Goal: Find specific page/section: Find specific page/section

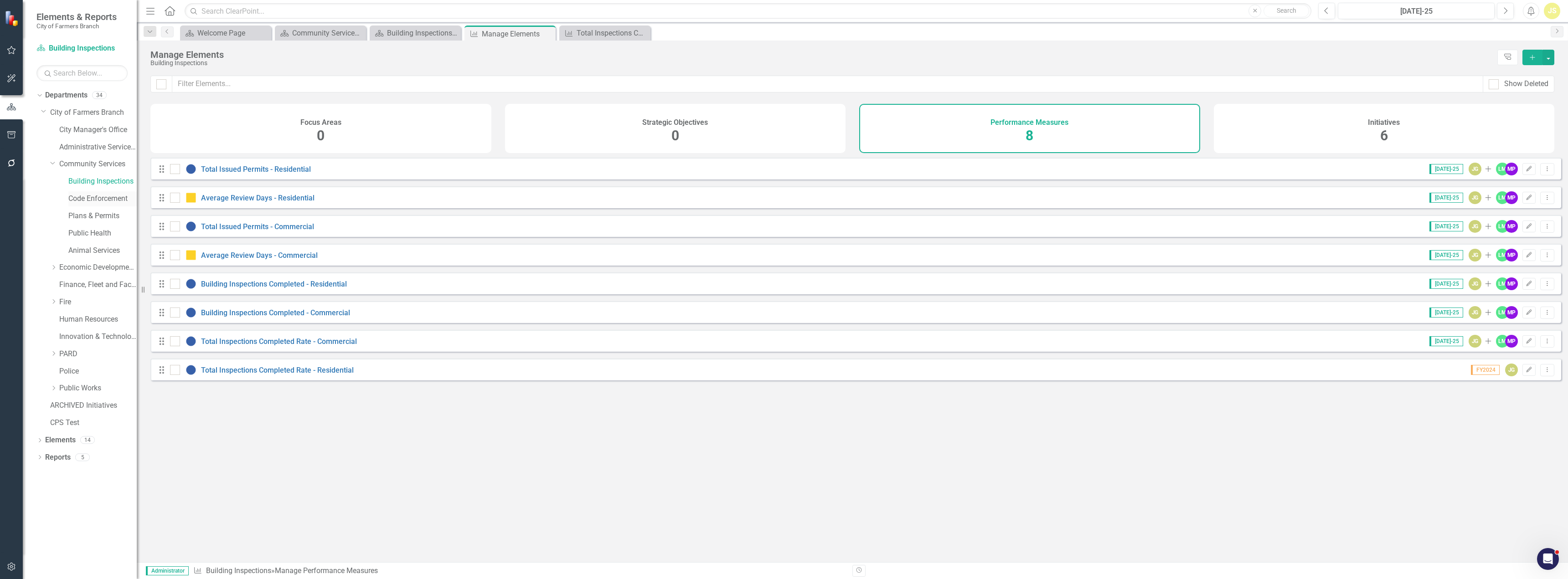
click at [77, 201] on link "Code Enforcement" at bounding box center [102, 199] width 68 height 10
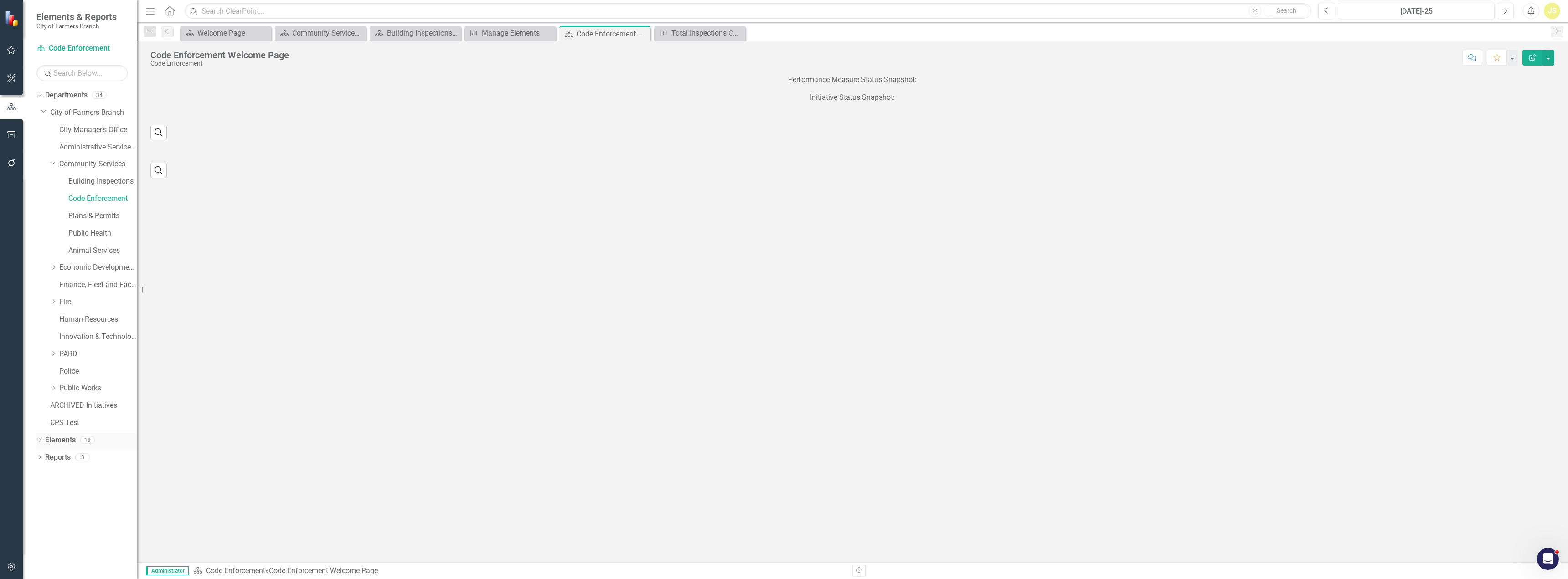
click at [71, 437] on link "Elements" at bounding box center [60, 440] width 31 height 10
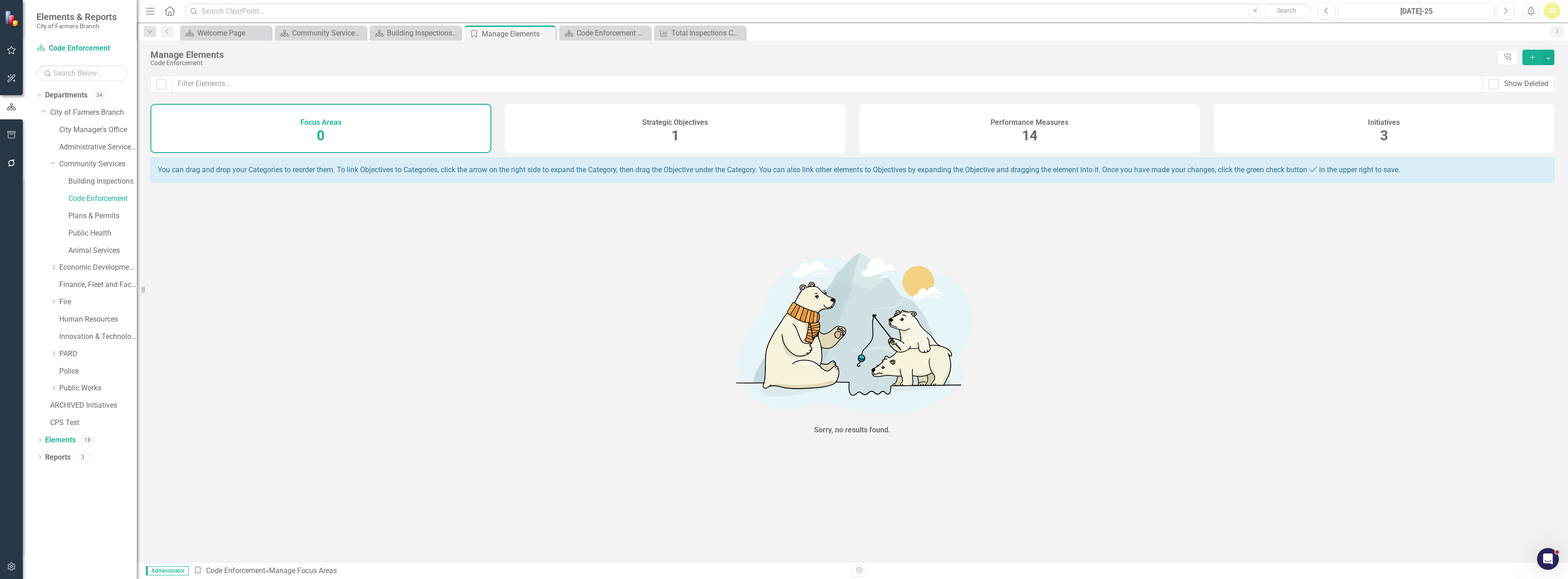
click at [970, 138] on div "Performance Measures 14" at bounding box center [1029, 129] width 340 height 49
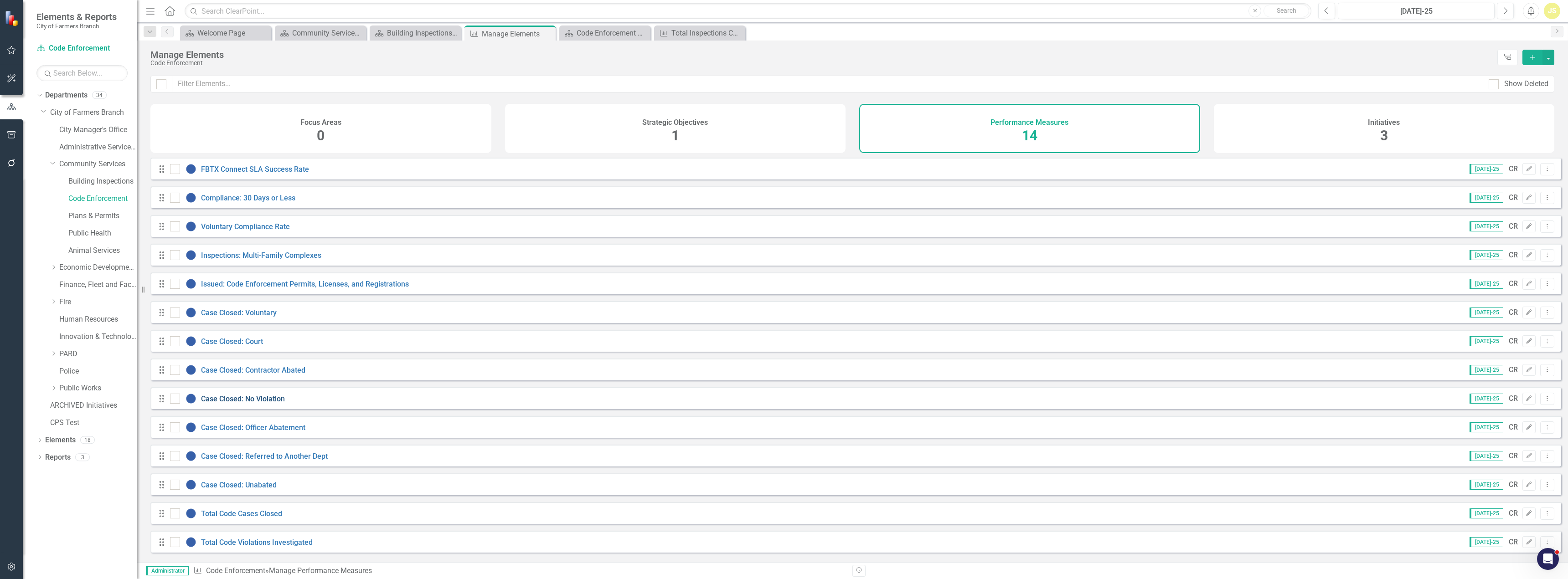
click at [272, 404] on link "Case Closed: No Violation" at bounding box center [243, 399] width 84 height 9
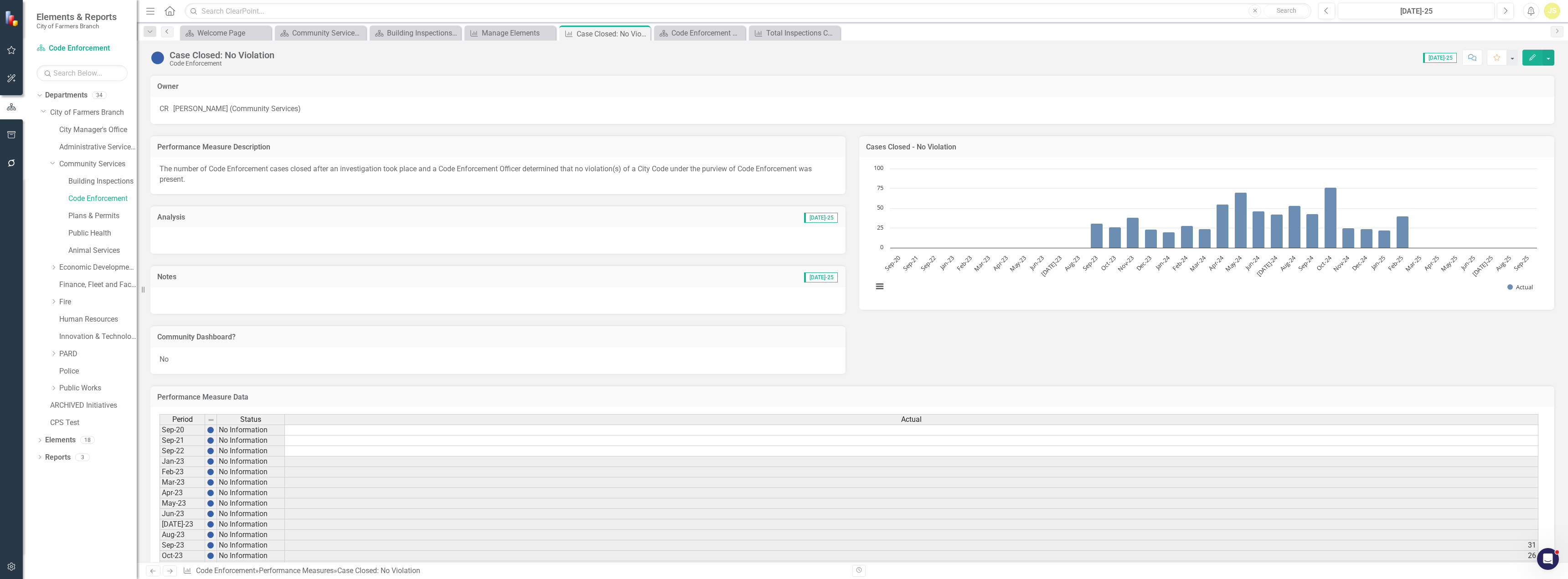
click at [165, 33] on icon "Previous" at bounding box center [167, 32] width 8 height 5
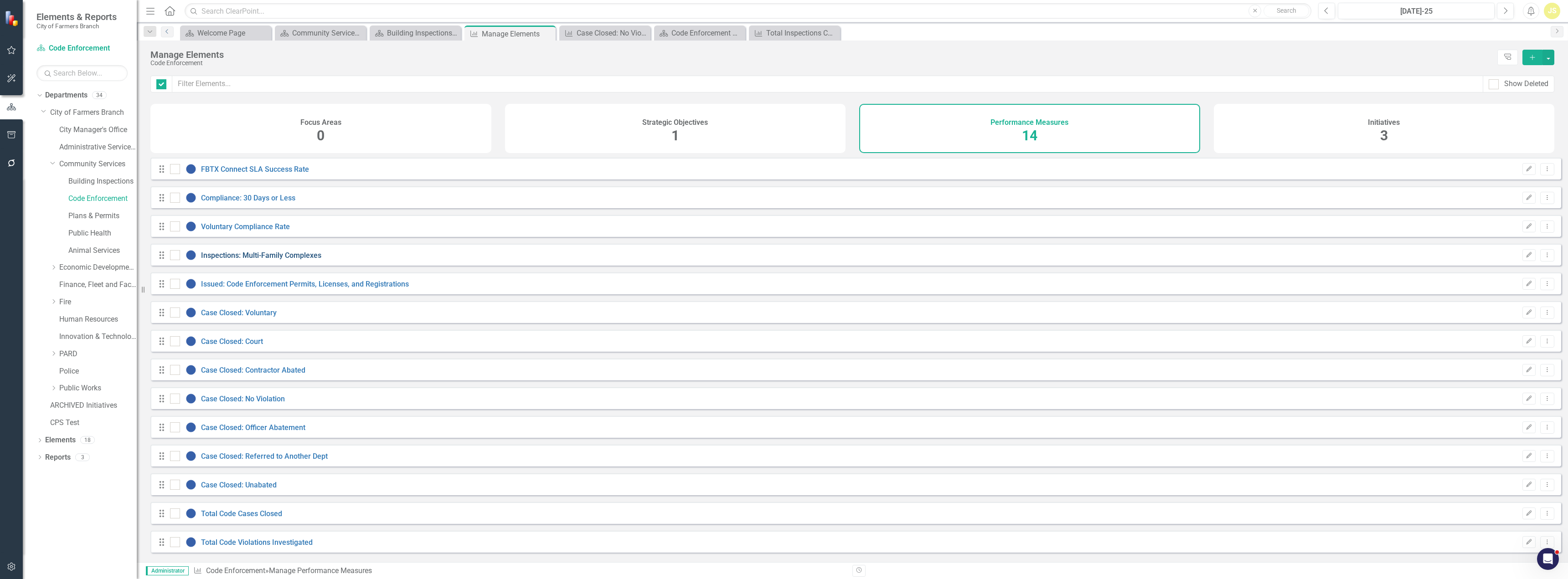
checkbox input "false"
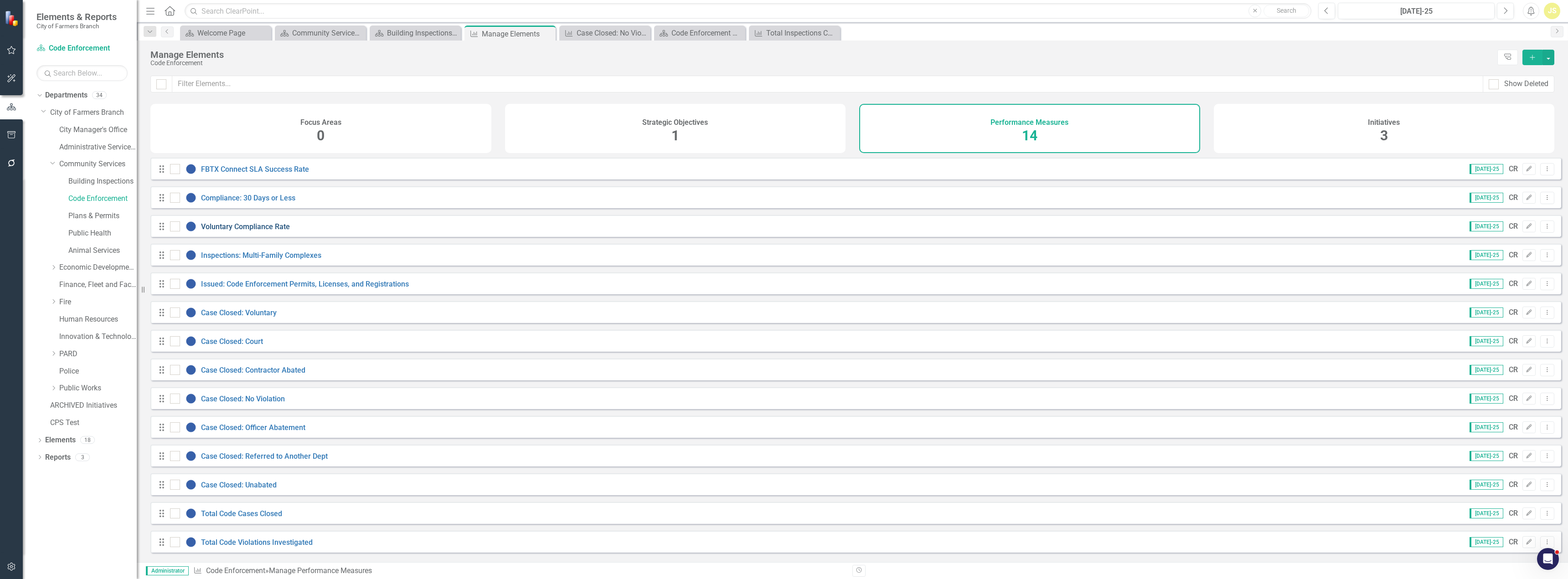
click at [264, 231] on link "Voluntary Compliance Rate" at bounding box center [245, 226] width 89 height 9
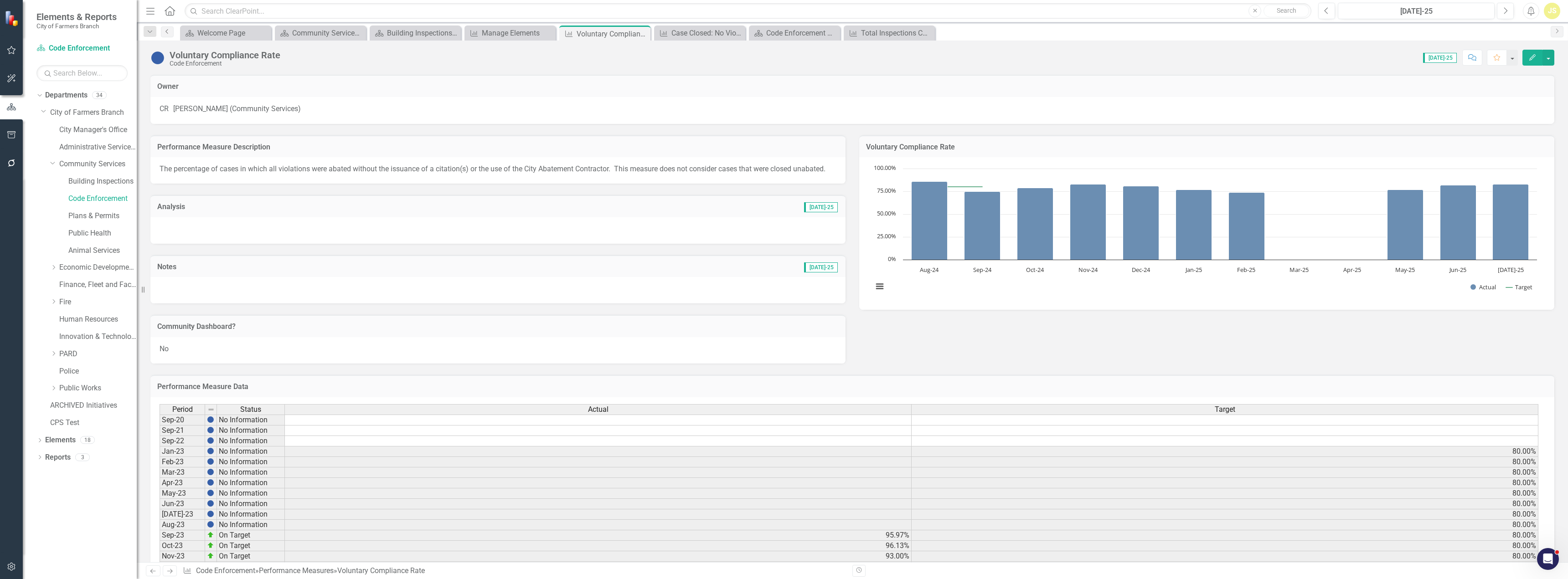
click at [170, 32] on link "Previous" at bounding box center [167, 32] width 13 height 11
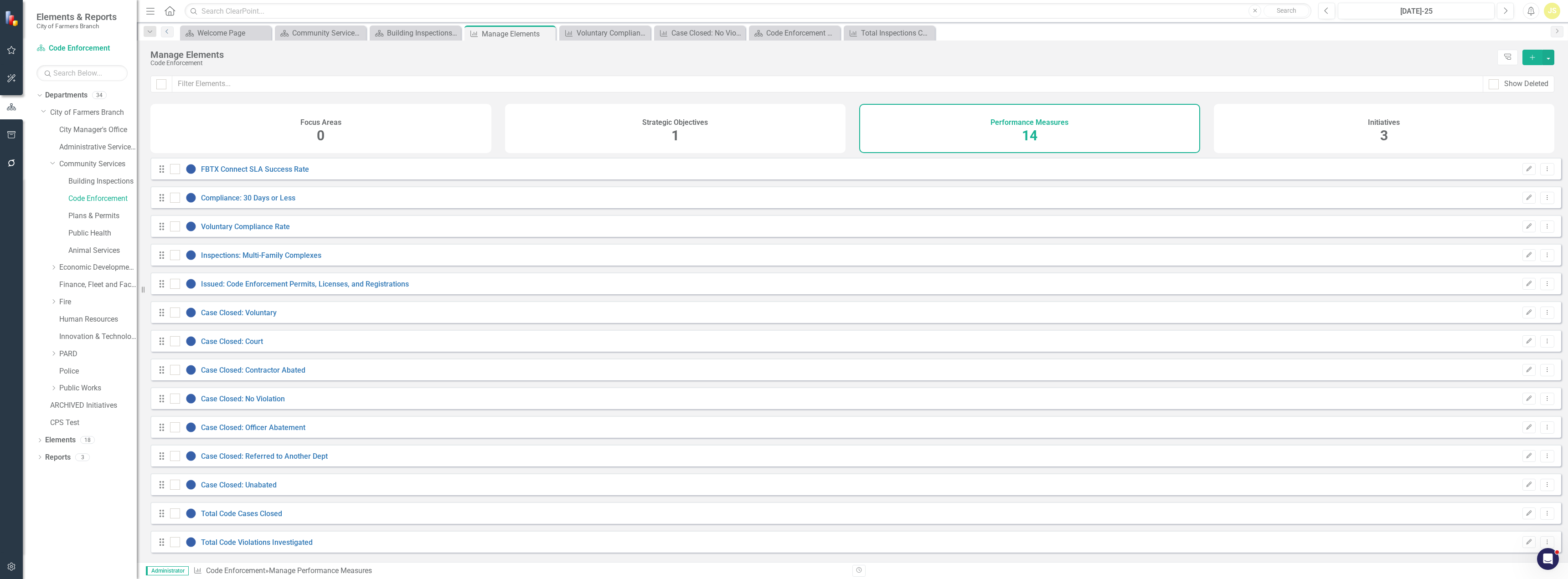
checkbox input "false"
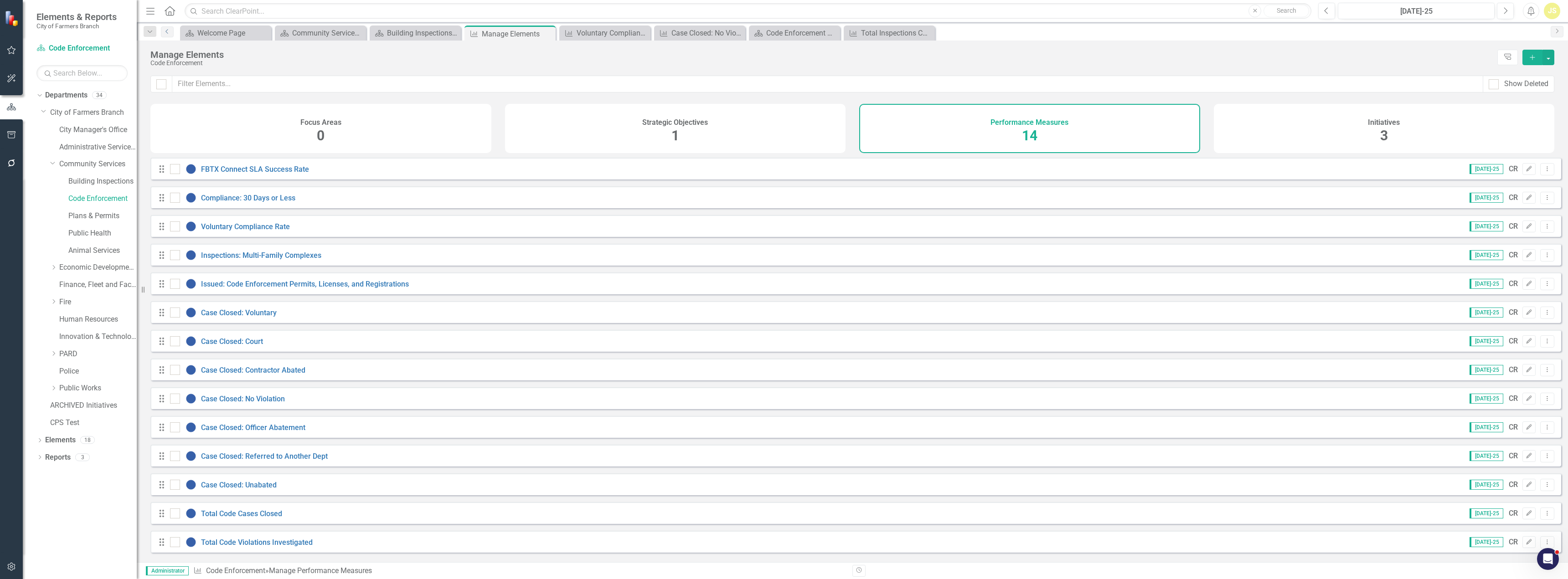
scroll to position [4, 0]
click at [280, 429] on link "Case Closed: Officer Abatement" at bounding box center [253, 427] width 105 height 9
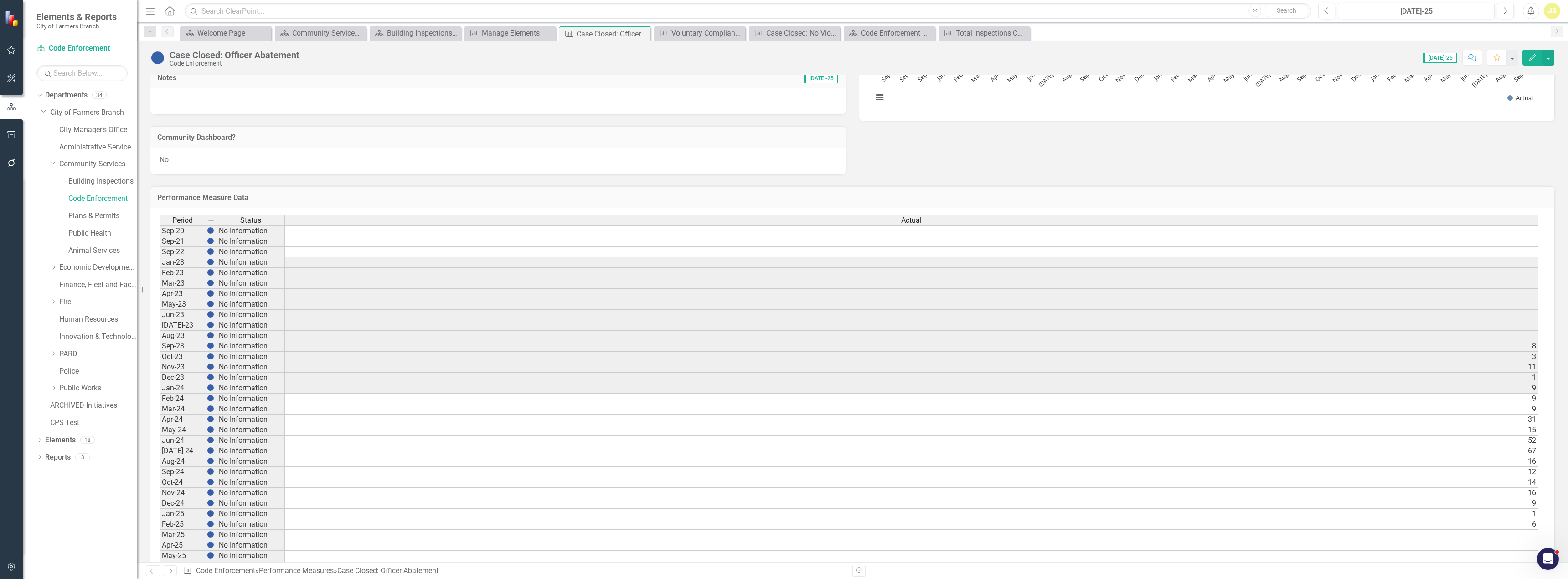
scroll to position [255, 0]
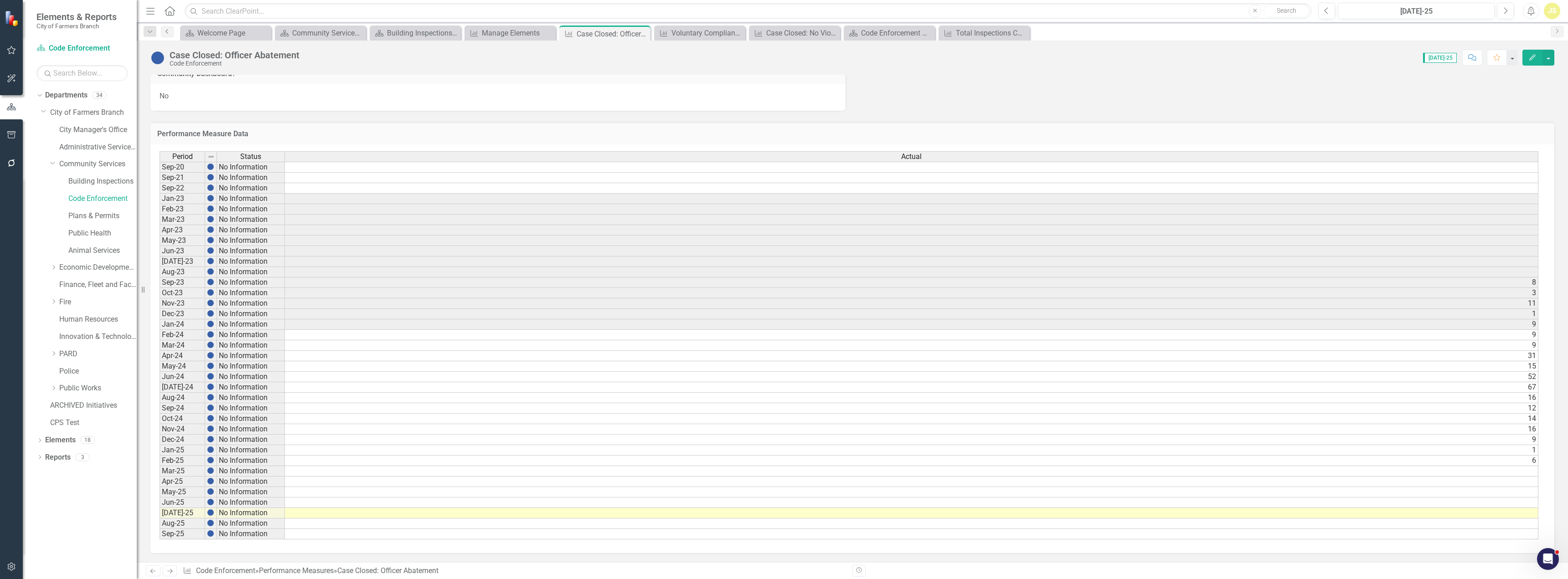
click at [167, 33] on icon "Previous" at bounding box center [167, 32] width 8 height 5
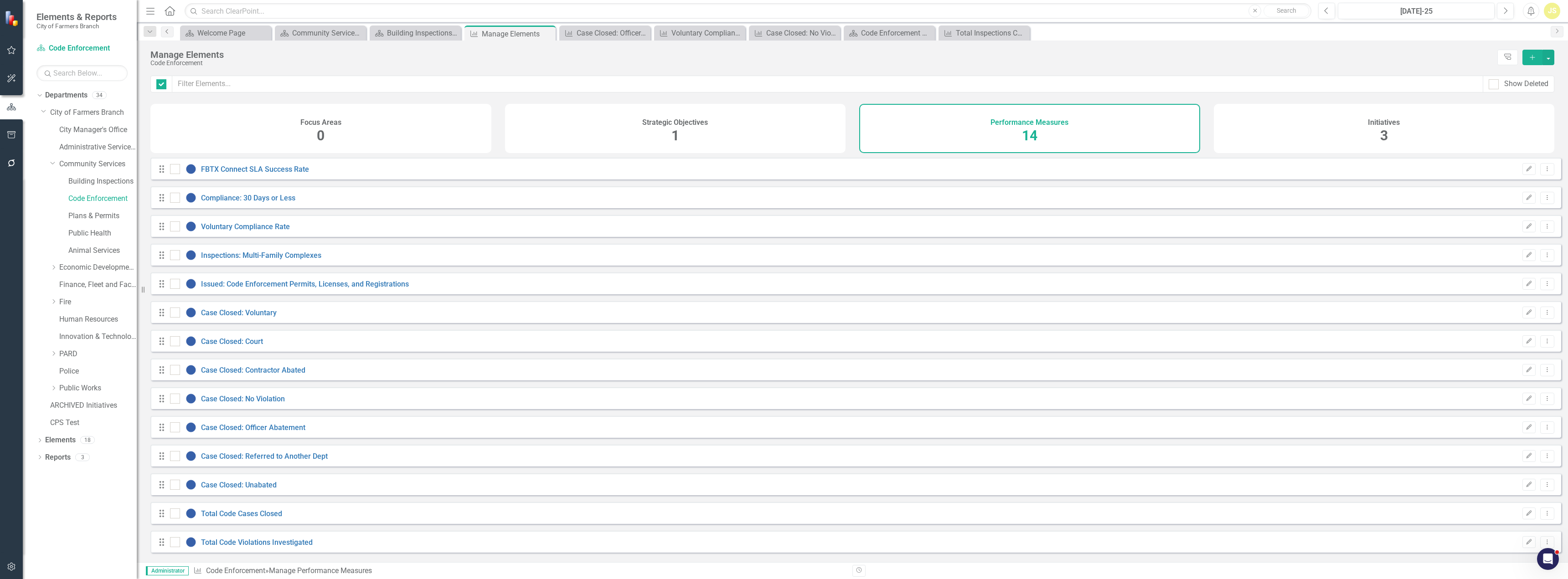
checkbox input "false"
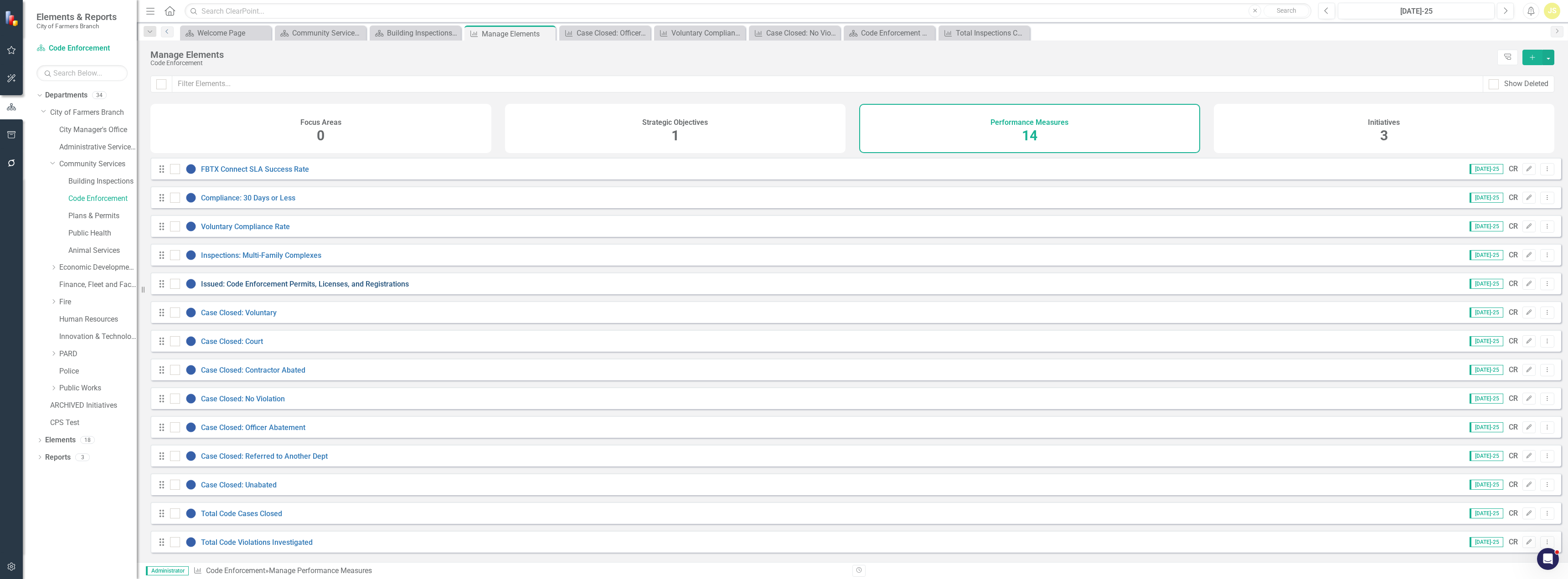
scroll to position [4, 0]
click at [266, 517] on link "Total Code Cases Closed" at bounding box center [241, 514] width 81 height 9
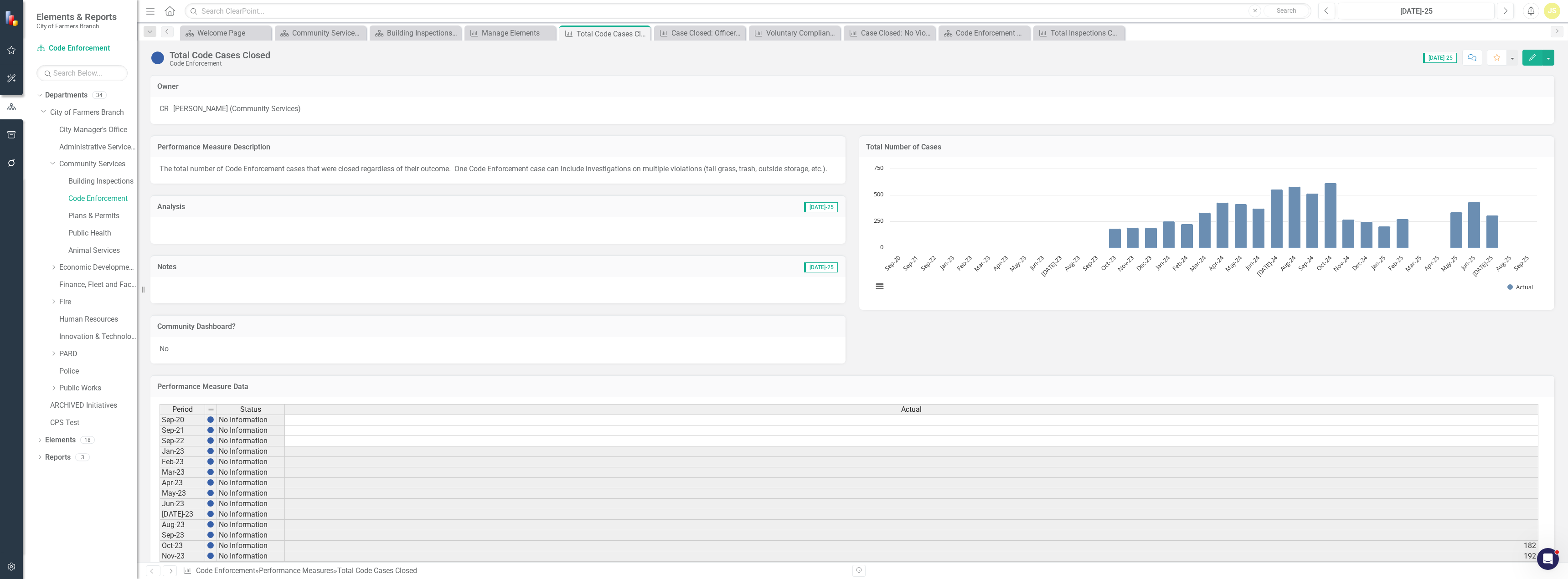
click at [164, 32] on icon "Previous" at bounding box center [167, 32] width 8 height 5
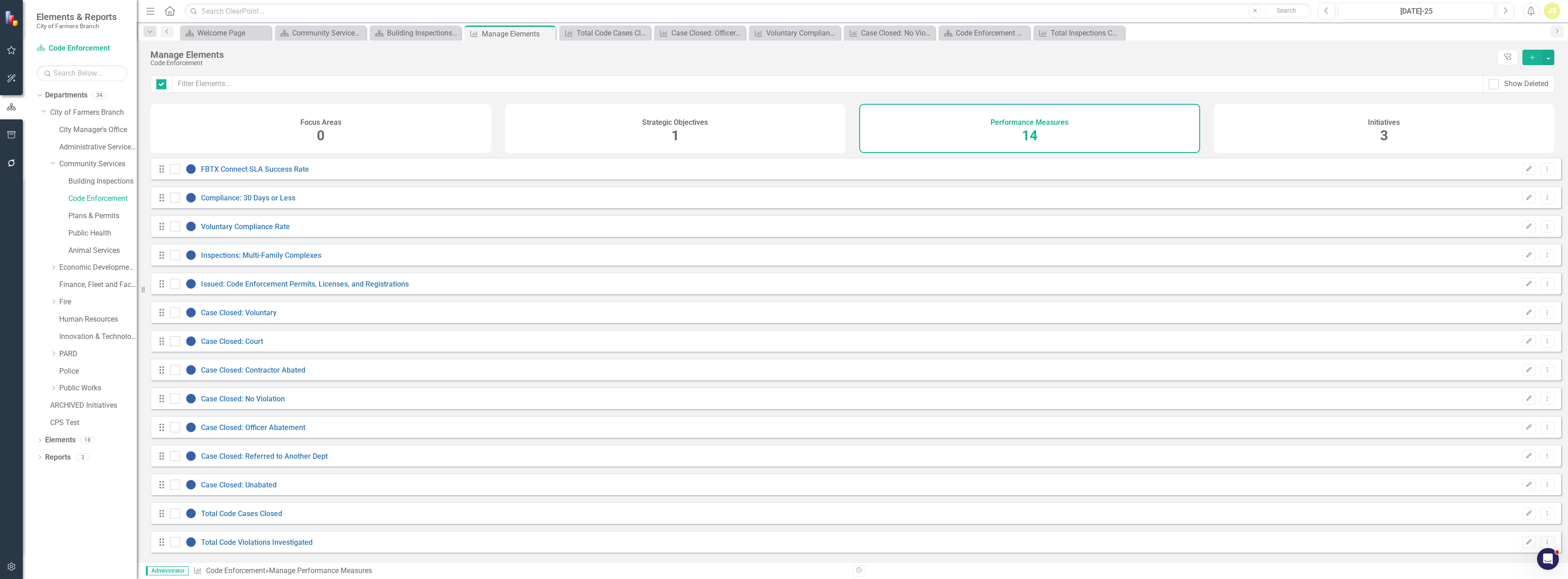
checkbox input "false"
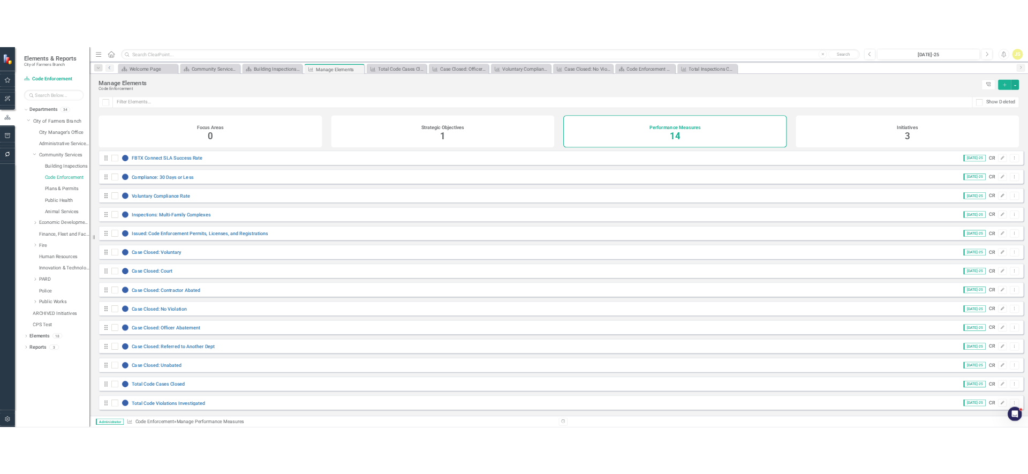
scroll to position [5, 0]
